Goal: Check status

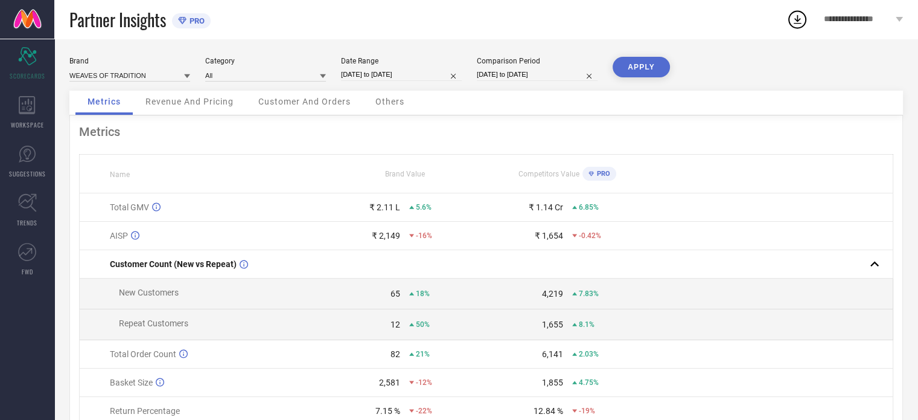
click at [350, 77] on input "[DATE] to [DATE]" at bounding box center [401, 74] width 121 height 13
select select "7"
select select "2025"
select select "8"
select select "2025"
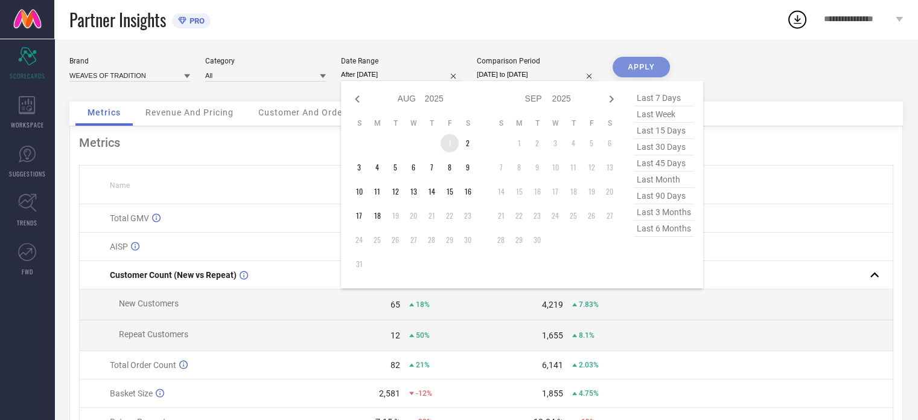
click at [447, 142] on td "1" at bounding box center [450, 143] width 18 height 18
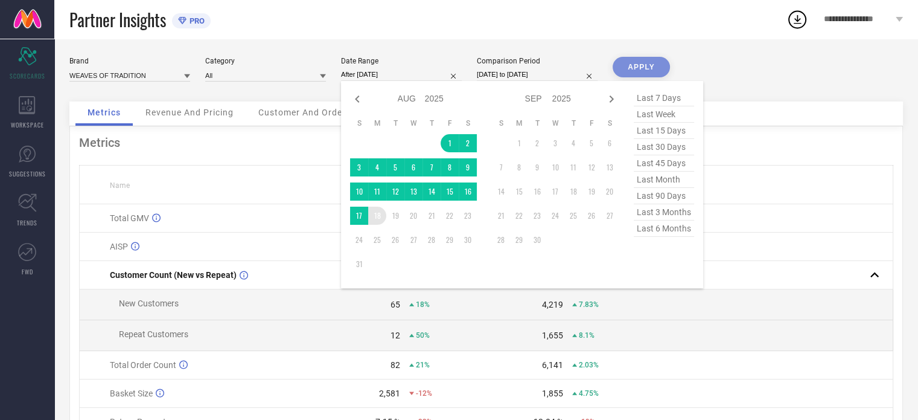
type input "[DATE] to [DATE]"
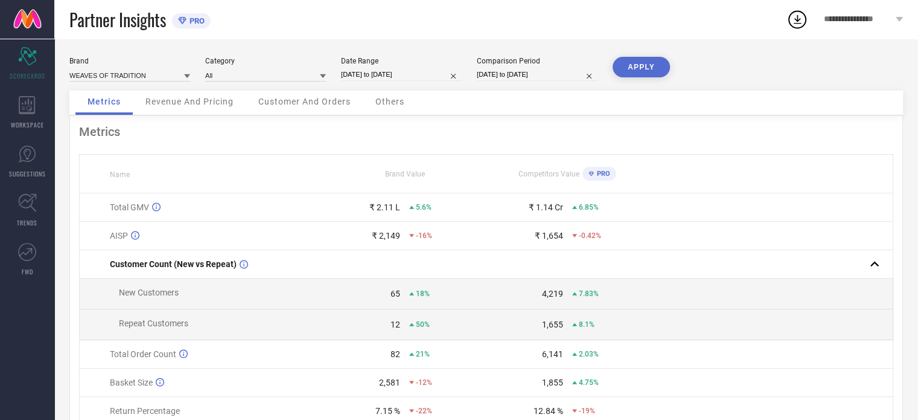
click at [634, 65] on button "APPLY" at bounding box center [641, 67] width 57 height 21
select select "6"
select select "2025"
select select "7"
select select "2025"
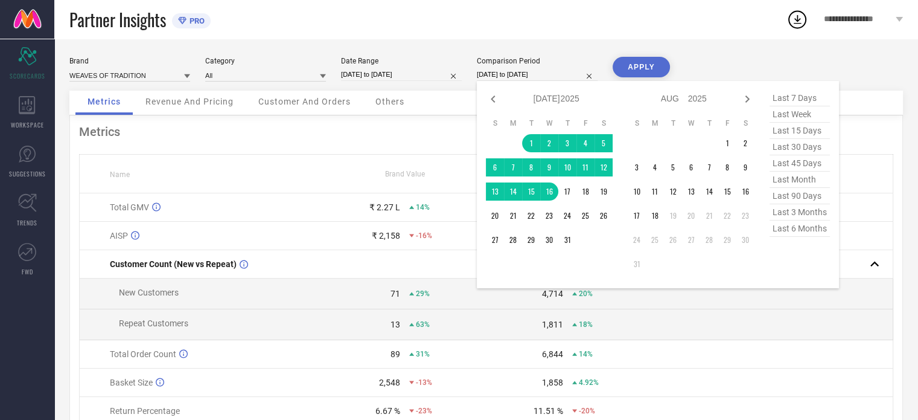
click at [507, 74] on input "[DATE] to [DATE]" at bounding box center [537, 74] width 121 height 13
click at [533, 144] on td "1" at bounding box center [531, 143] width 18 height 18
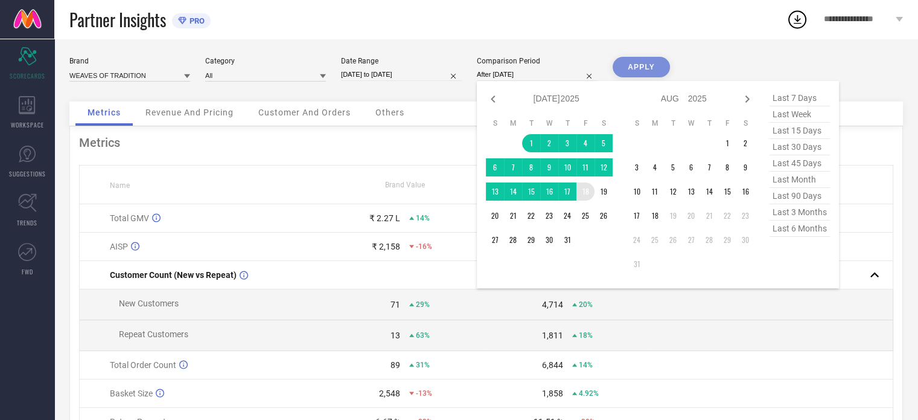
type input "[DATE] to [DATE]"
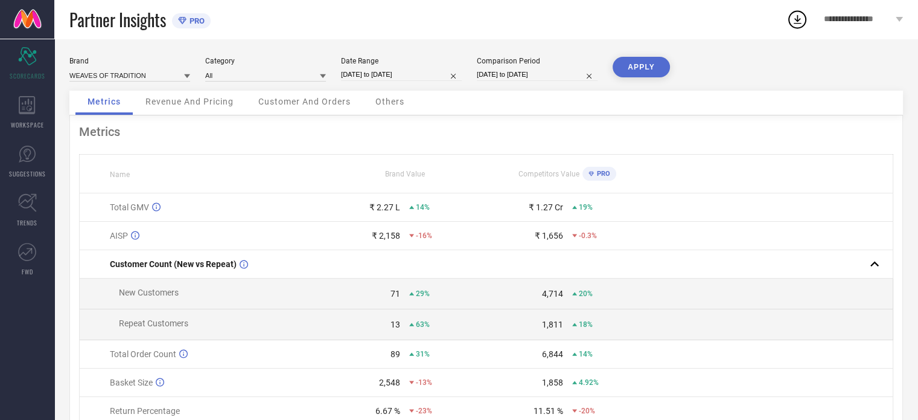
click at [645, 69] on button "APPLY" at bounding box center [641, 67] width 57 height 21
